Goal: Browse casually: Explore the website without a specific task or goal

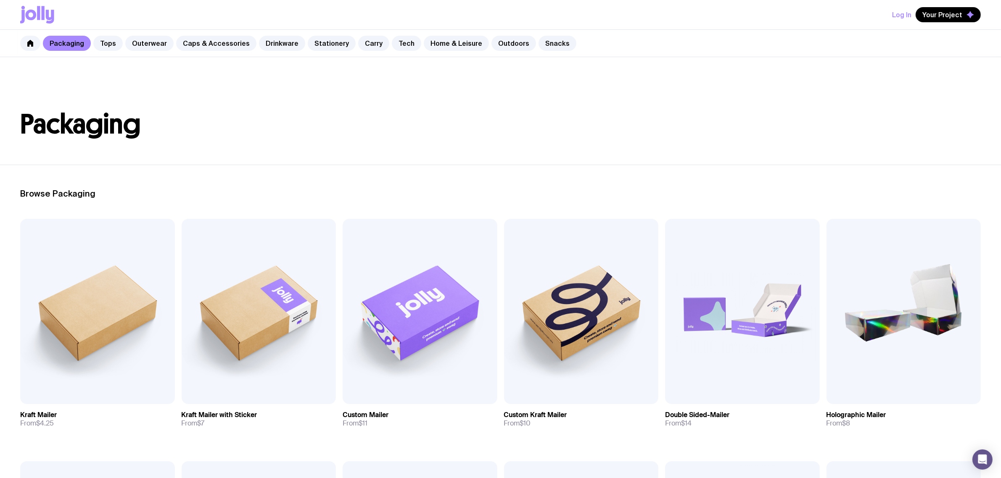
click at [379, 40] on div "Packaging Tops Outerwear Caps & Accessories Drinkware Stationery Carry Tech Hom…" at bounding box center [500, 43] width 1001 height 27
click at [364, 42] on link "Carry" at bounding box center [373, 43] width 31 height 15
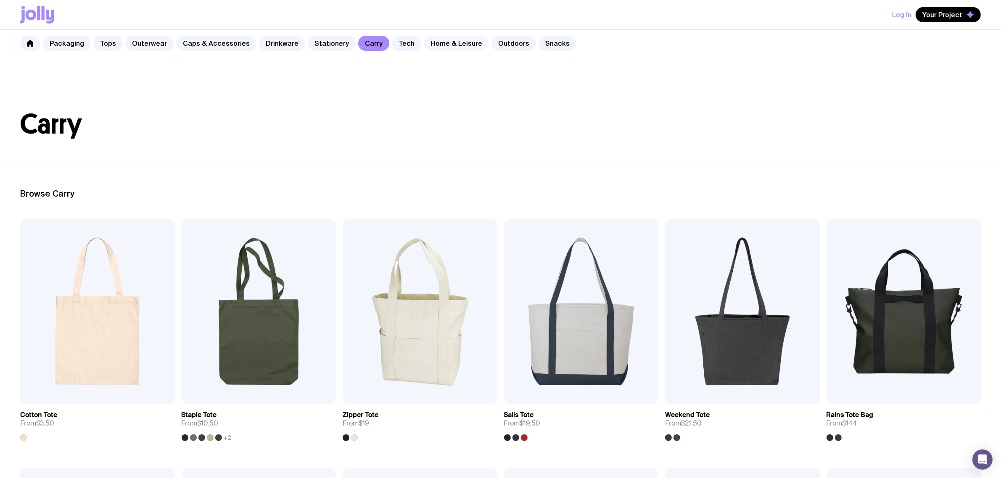
click at [424, 43] on link "Home & Leisure" at bounding box center [456, 43] width 65 height 15
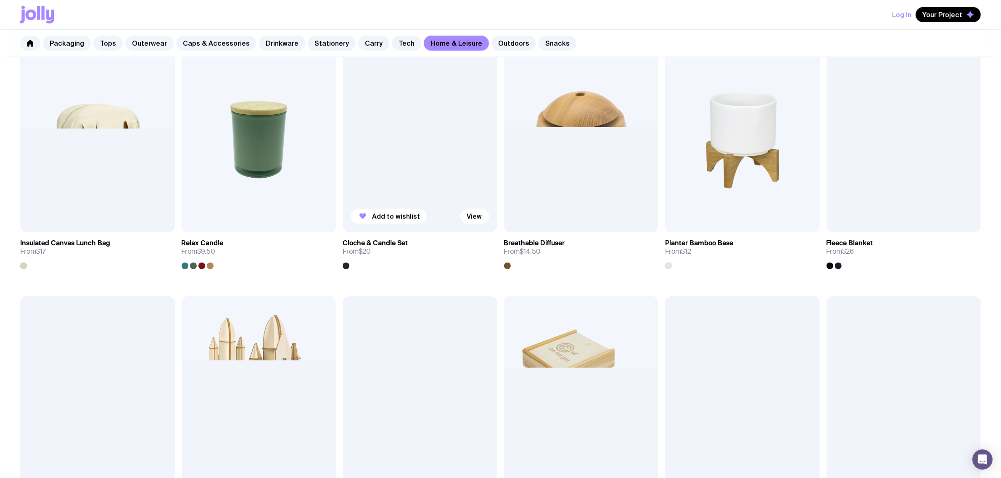
scroll to position [946, 0]
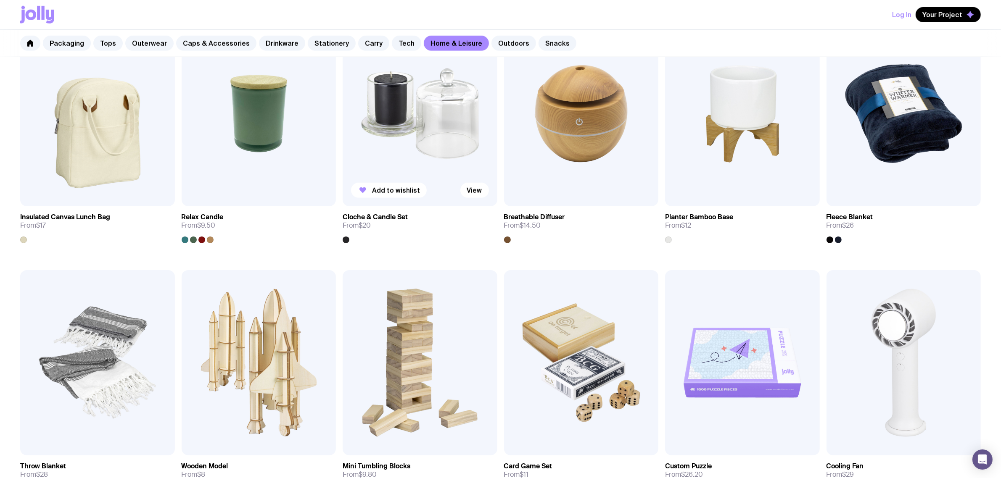
click at [385, 152] on img at bounding box center [420, 113] width 155 height 185
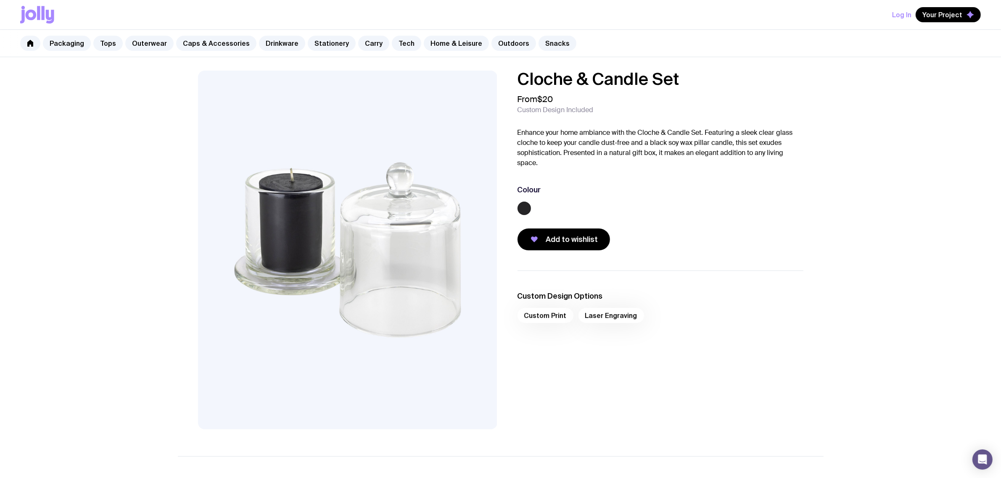
click at [683, 78] on h1 "Cloche & Candle Set" at bounding box center [660, 79] width 286 height 17
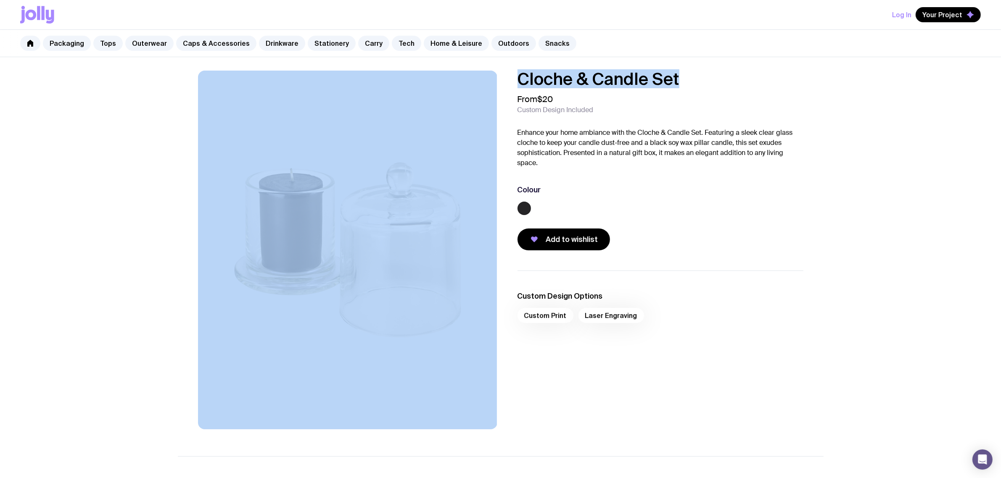
drag, startPoint x: 646, startPoint y: 76, endPoint x: 491, endPoint y: 76, distance: 155.5
click at [491, 76] on div "Cloche & Candle Set From $20 Custom Design Included Enhance your home ambiance …" at bounding box center [501, 250] width 646 height 359
copy div "Cloche & Candle Set"
click at [442, 43] on link "Home & Leisure" at bounding box center [456, 43] width 65 height 15
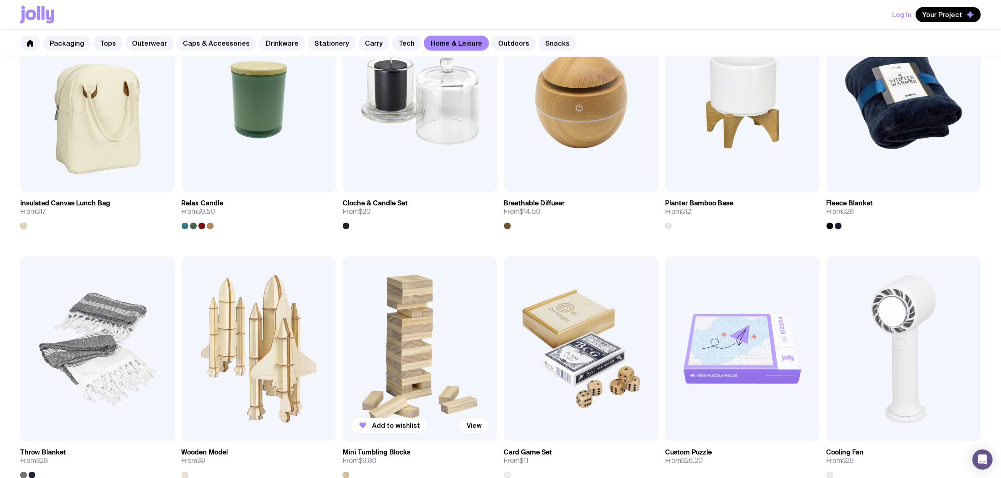
scroll to position [998, 0]
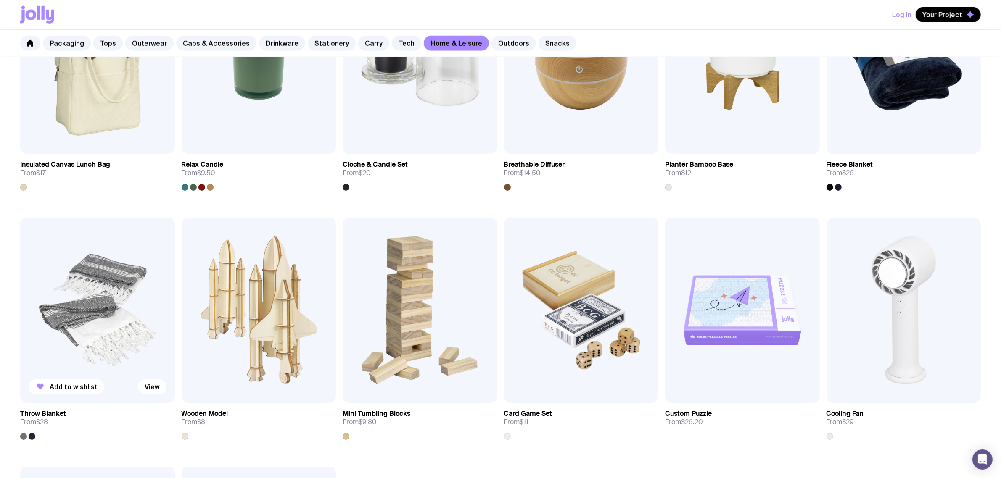
click at [112, 285] on img at bounding box center [97, 310] width 155 height 185
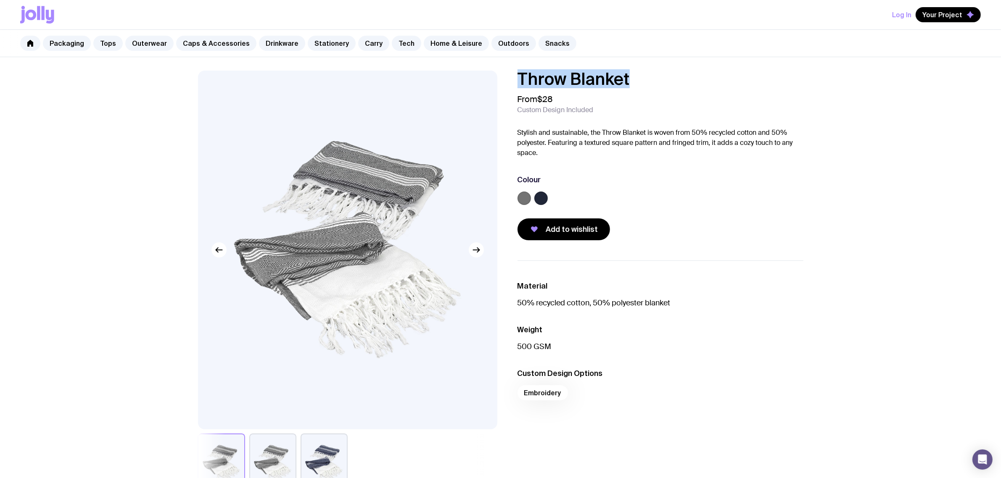
drag, startPoint x: 562, startPoint y: 84, endPoint x: 403, endPoint y: 96, distance: 160.1
click at [403, 94] on div "Throw Blanket From $28 Custom Design Included Stylish and sustainable, the Thro…" at bounding box center [501, 282] width 646 height 422
